Goal: Transaction & Acquisition: Purchase product/service

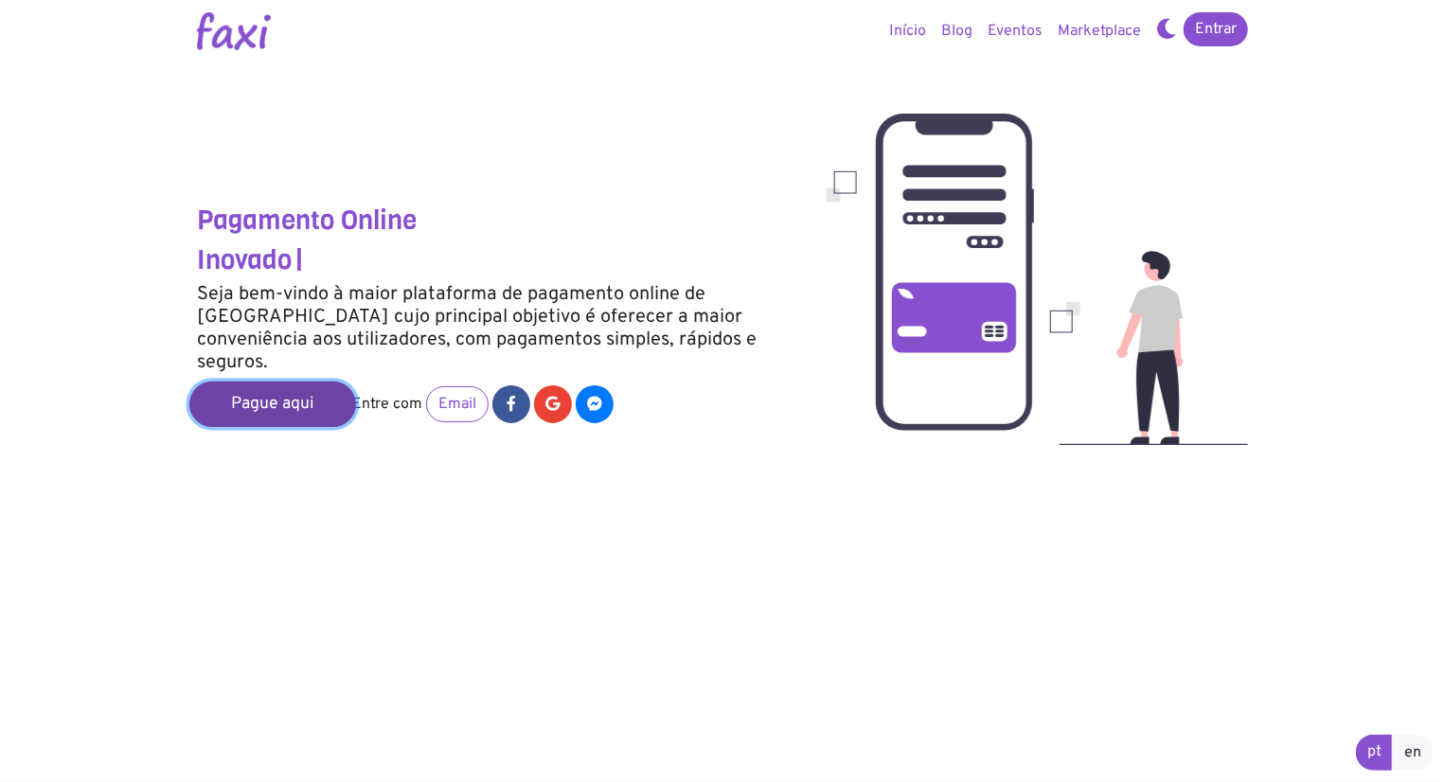
click at [279, 385] on link "Pague aqui" at bounding box center [272, 404] width 167 height 45
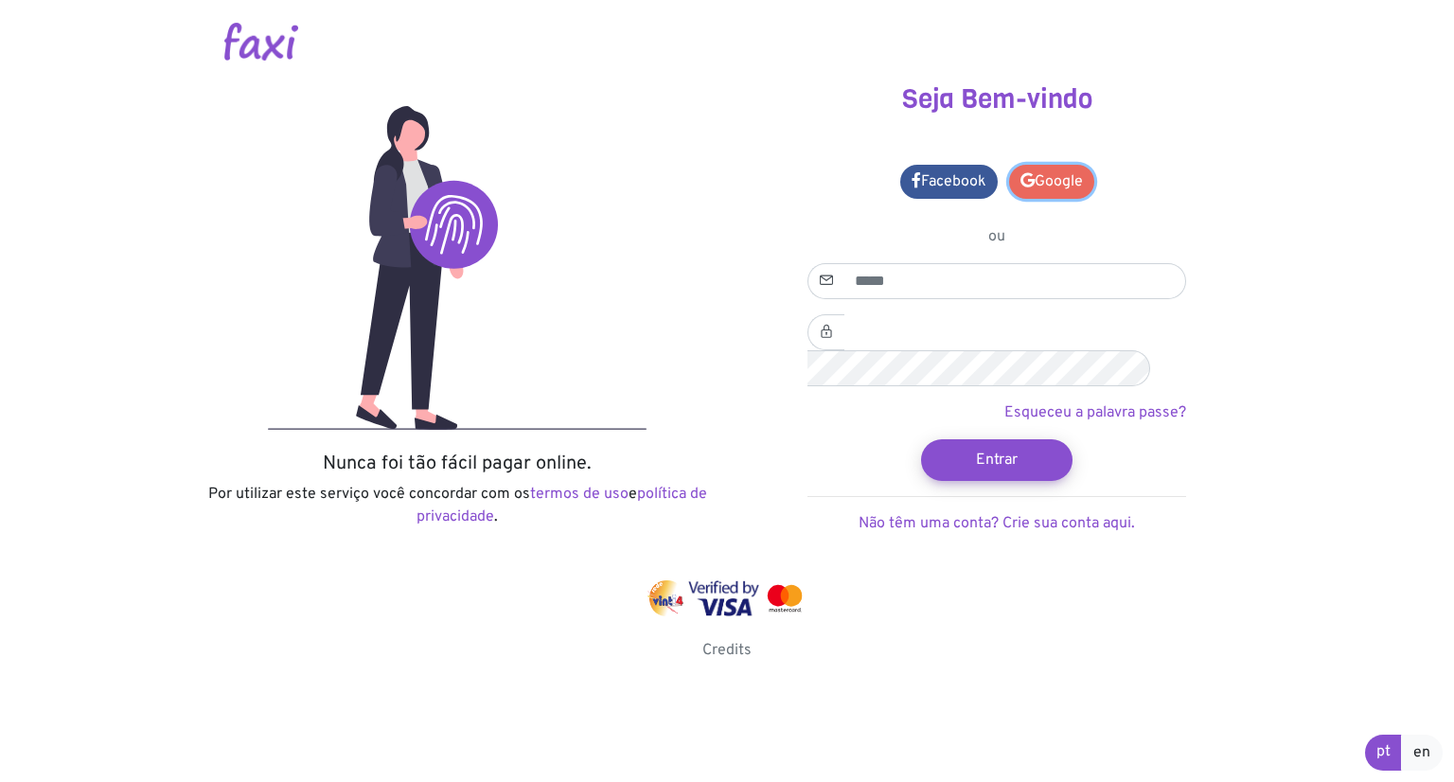
click at [1049, 174] on link "Google" at bounding box center [1051, 182] width 85 height 34
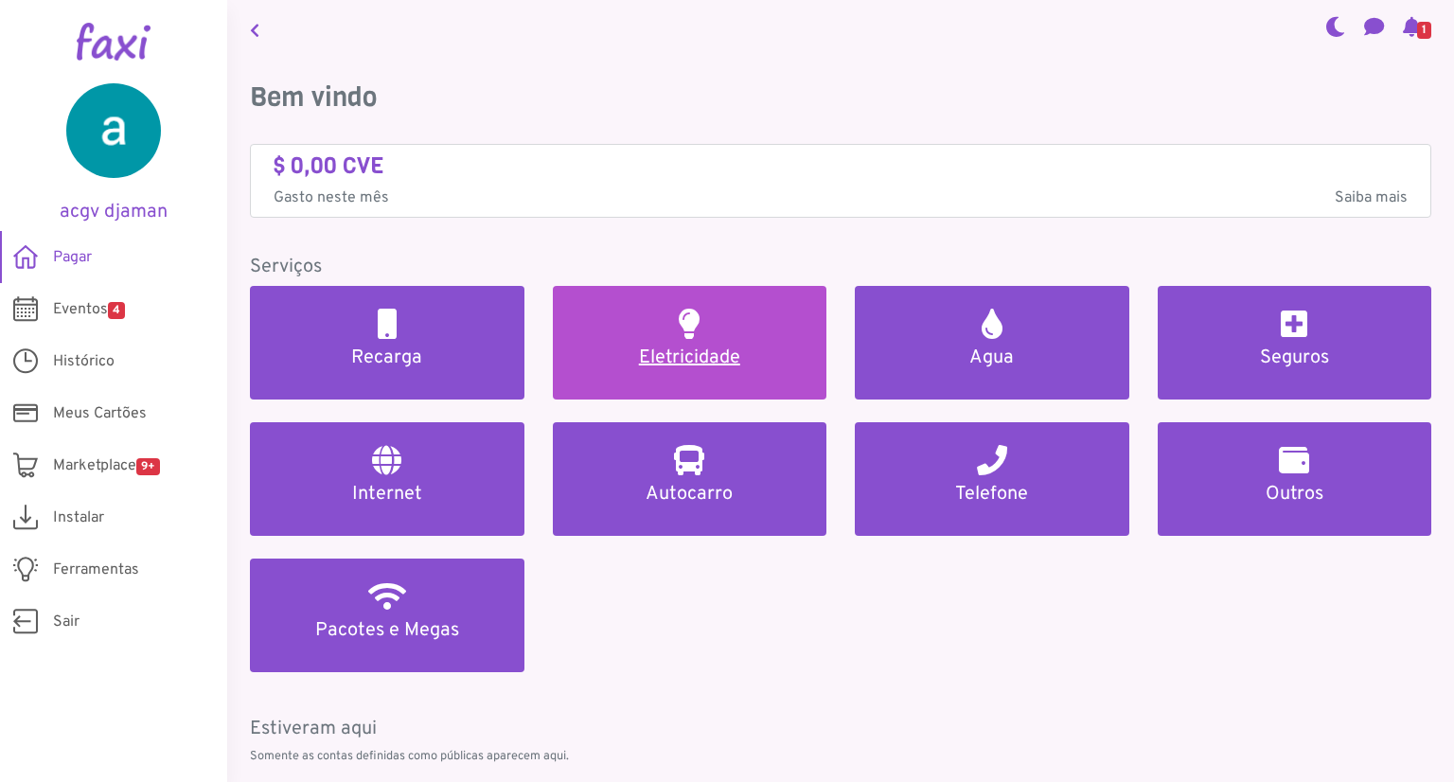
click at [666, 342] on link "Eletricidade" at bounding box center [690, 343] width 275 height 114
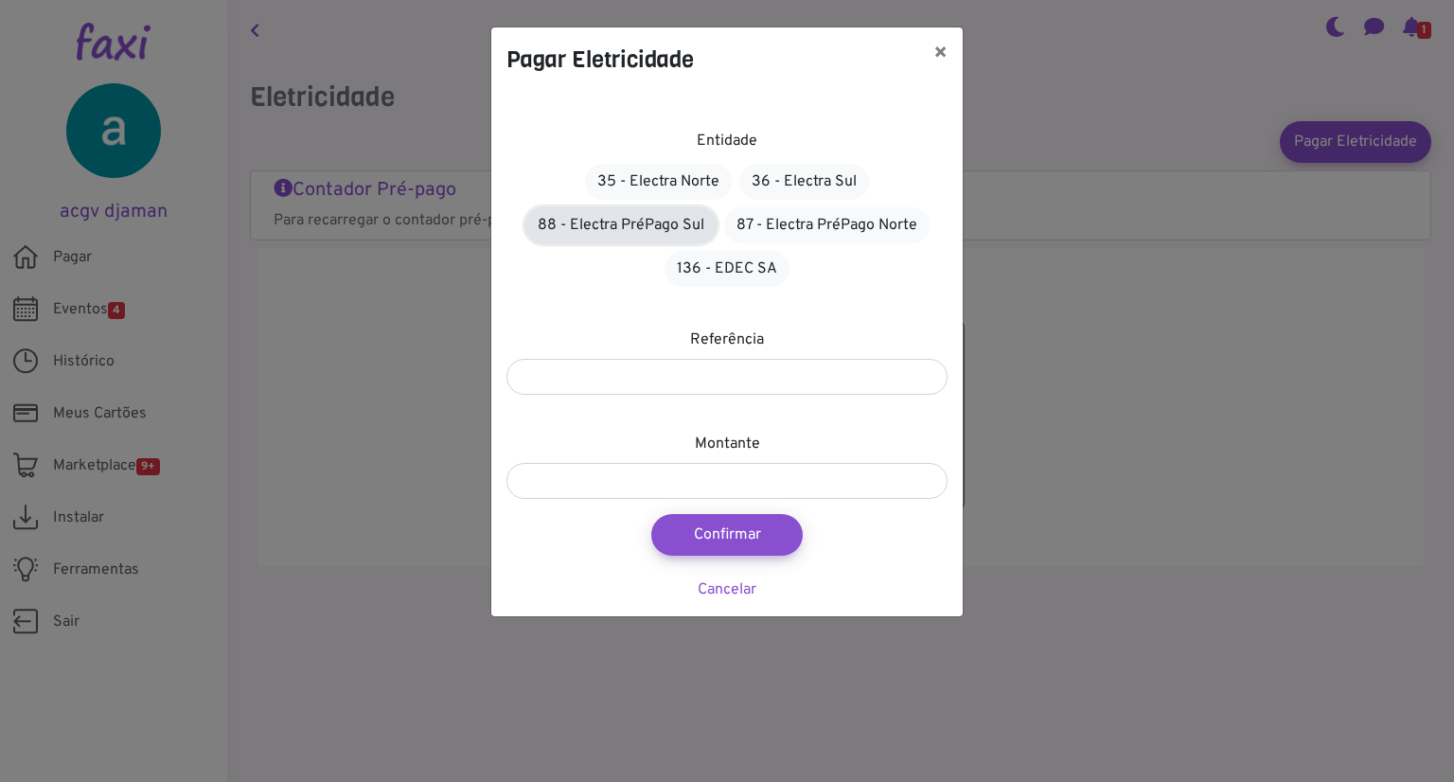
click at [597, 216] on link "88 - Electra PréPago Sul" at bounding box center [621, 225] width 191 height 36
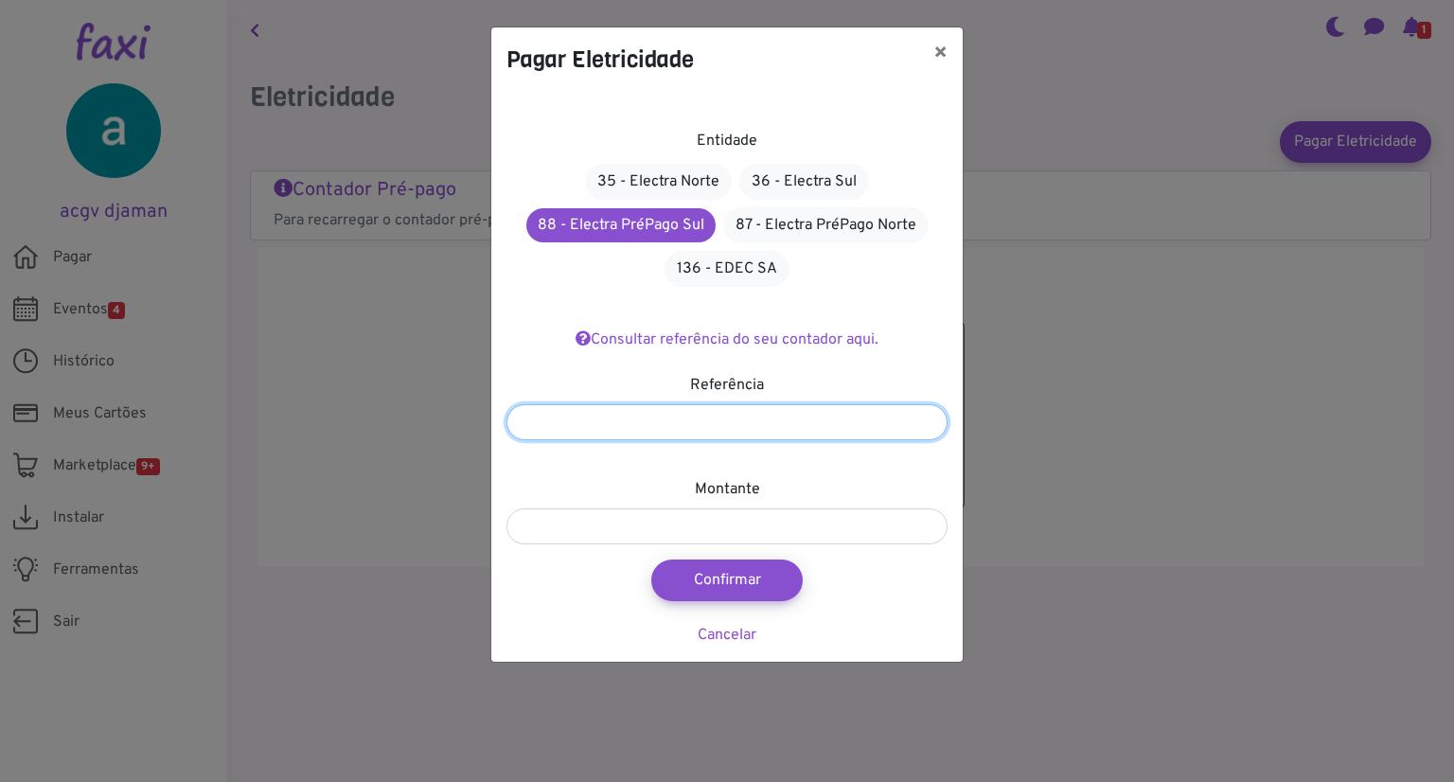
click at [600, 431] on input "number" at bounding box center [727, 422] width 441 height 36
type input "******"
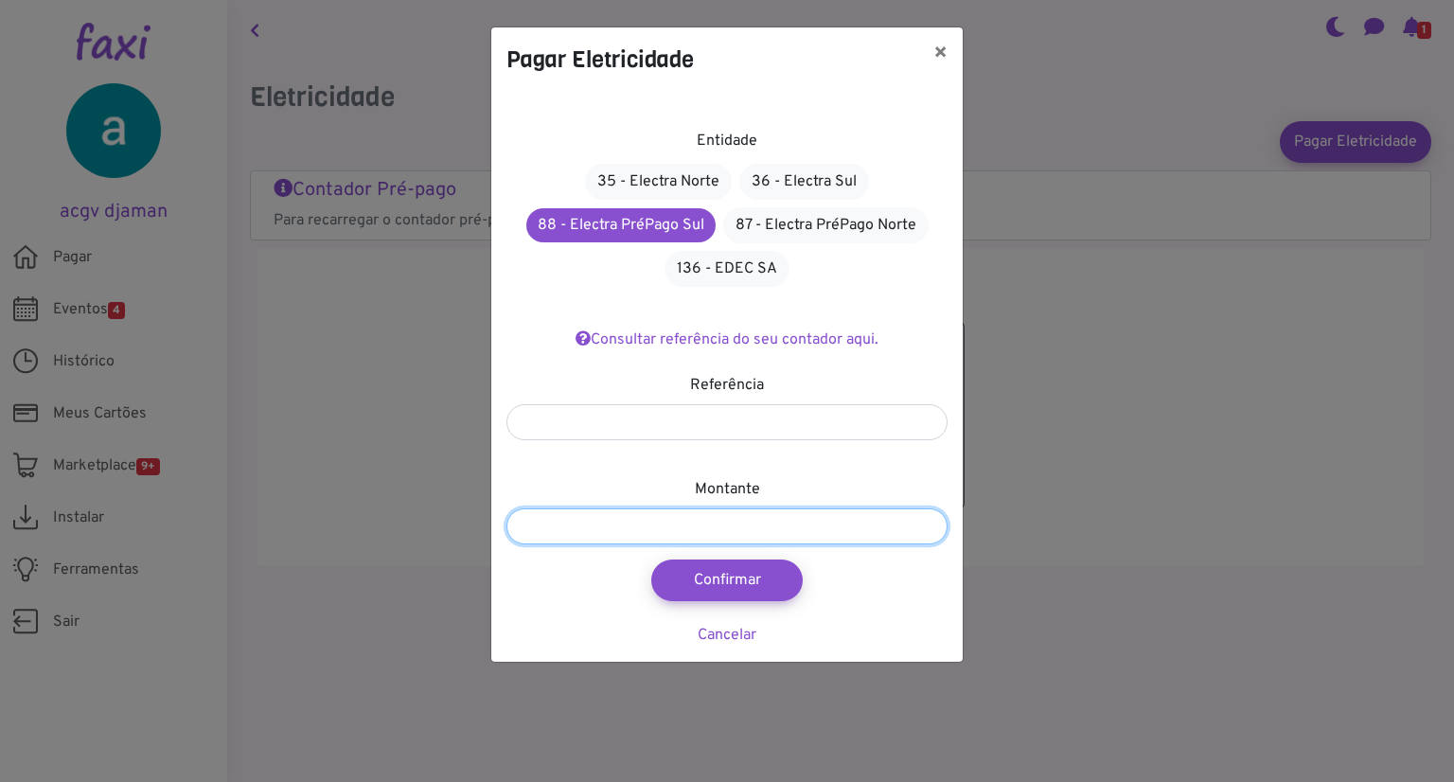
click at [576, 518] on input "number" at bounding box center [727, 526] width 441 height 36
type input "***"
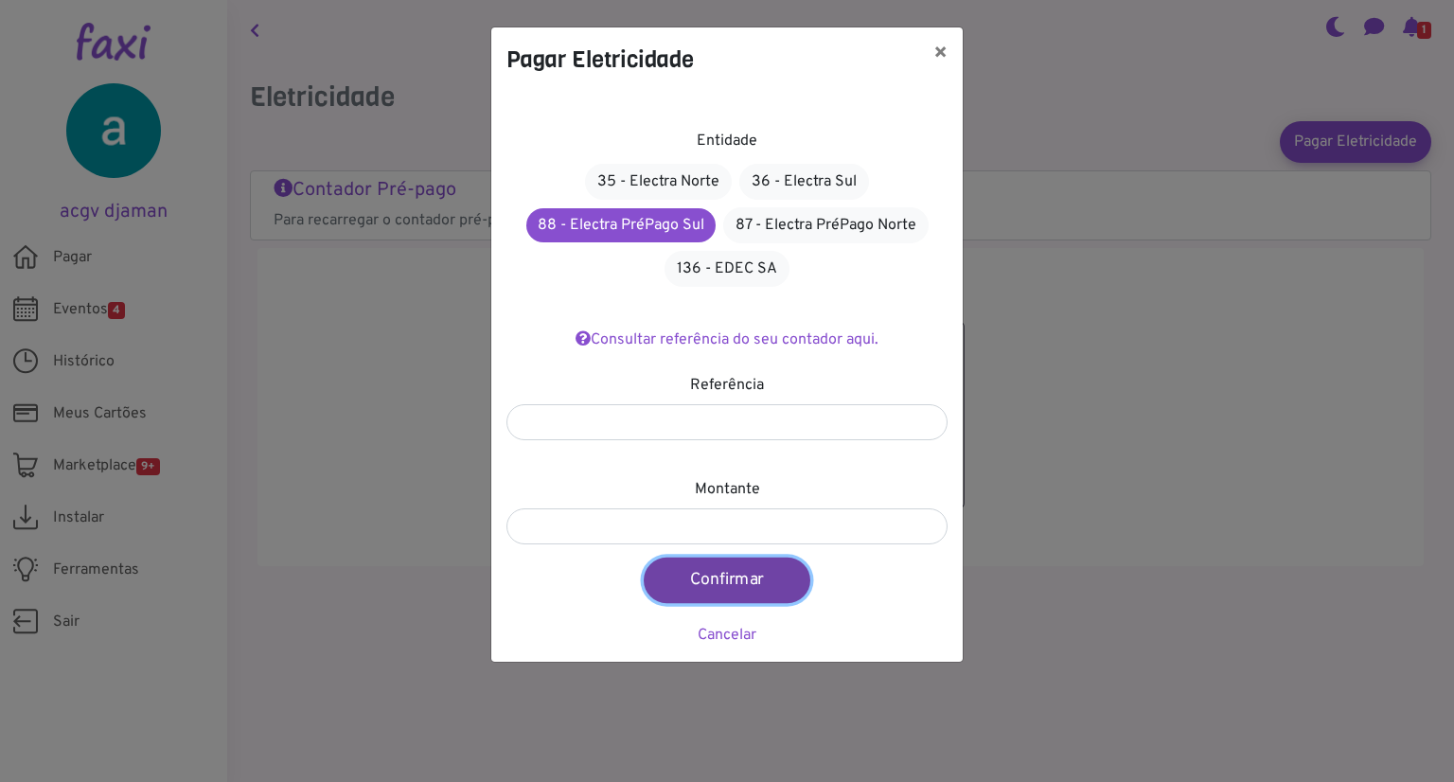
click at [682, 576] on button "Confirmar" at bounding box center [727, 580] width 167 height 45
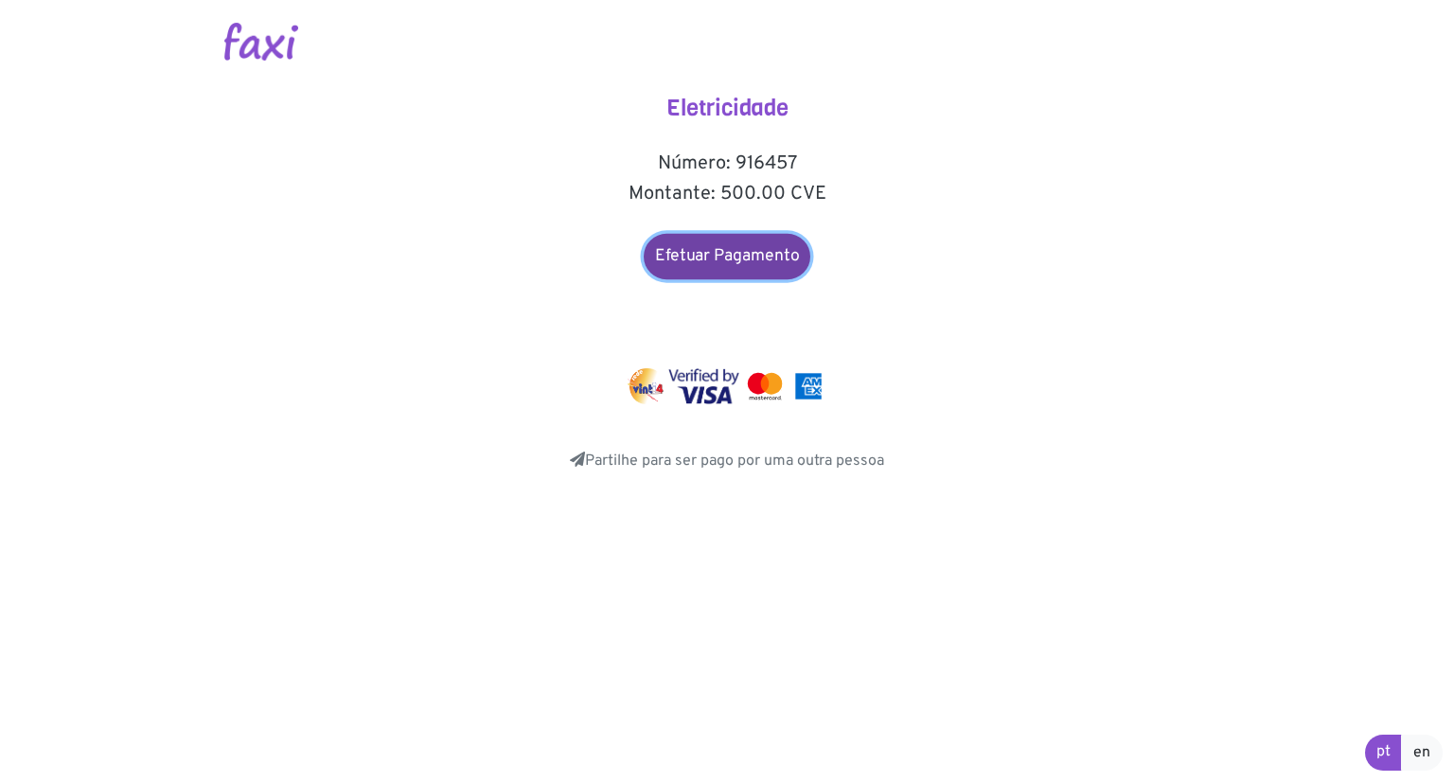
click at [727, 257] on link "Efetuar Pagamento" at bounding box center [727, 256] width 167 height 45
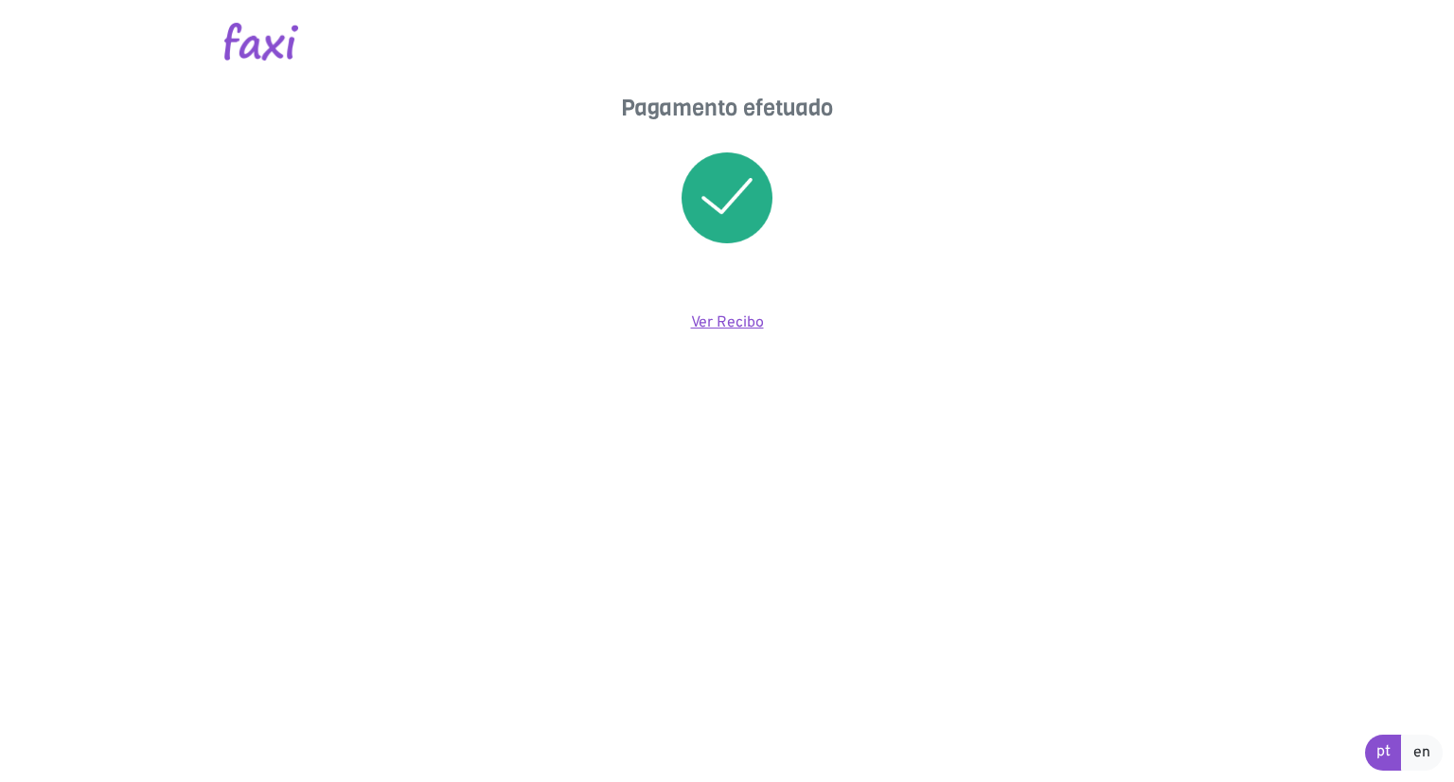
click at [720, 319] on link "Ver Recibo" at bounding box center [727, 322] width 73 height 19
